Goal: Information Seeking & Learning: Check status

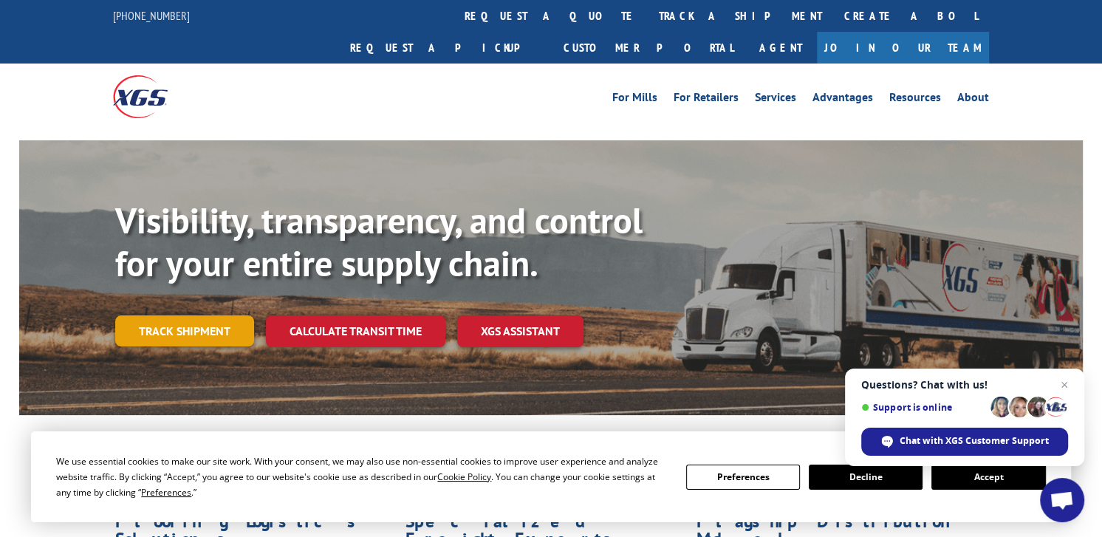
click at [196, 315] on link "Track shipment" at bounding box center [184, 330] width 139 height 31
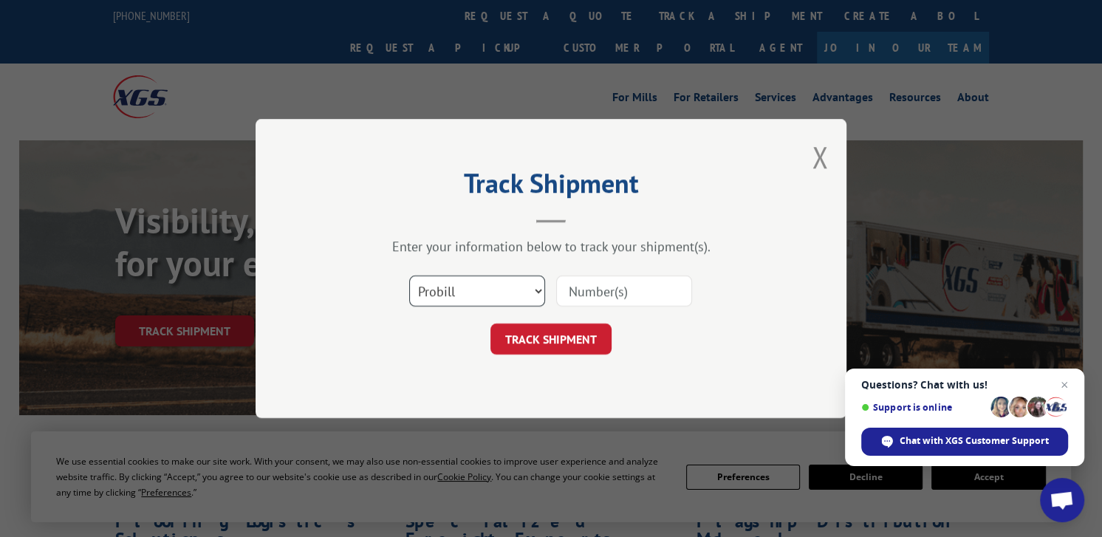
click at [512, 295] on select "Select category... Probill BOL PO" at bounding box center [477, 290] width 136 height 31
select select "bol"
click at [409, 275] on select "Select category... Probill BOL PO" at bounding box center [477, 290] width 136 height 31
click at [602, 286] on input at bounding box center [624, 290] width 136 height 31
paste input "31592446"
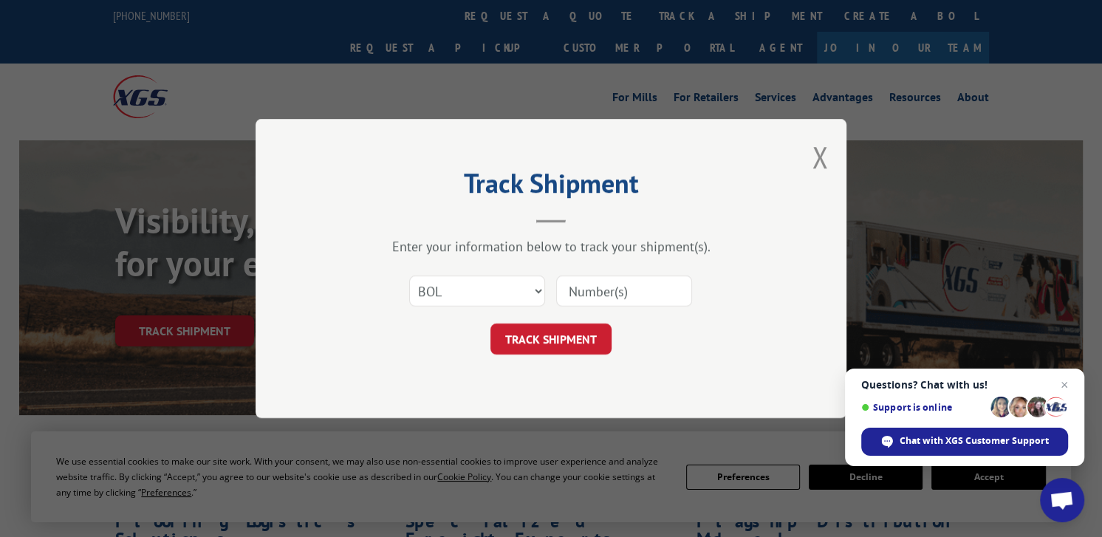
type input "31592446"
click button "TRACK SHIPMENT" at bounding box center [550, 338] width 121 height 31
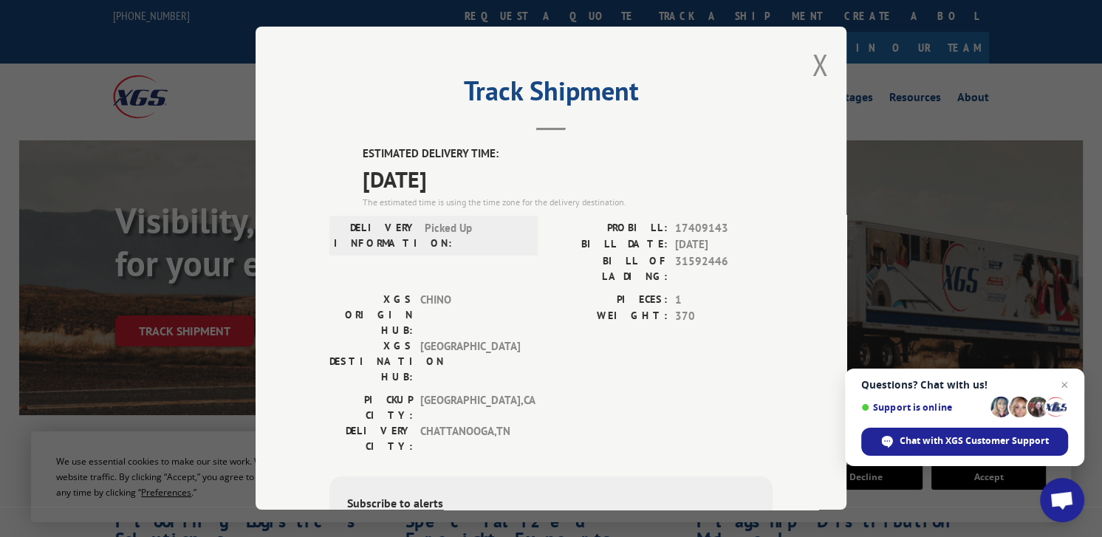
click at [826, 64] on div "Track Shipment ESTIMATED DELIVERY TIME: [DATE] The estimated time is using the …" at bounding box center [551, 268] width 591 height 483
click at [815, 64] on button "Close modal" at bounding box center [820, 64] width 16 height 39
